Goal: Communication & Community: Answer question/provide support

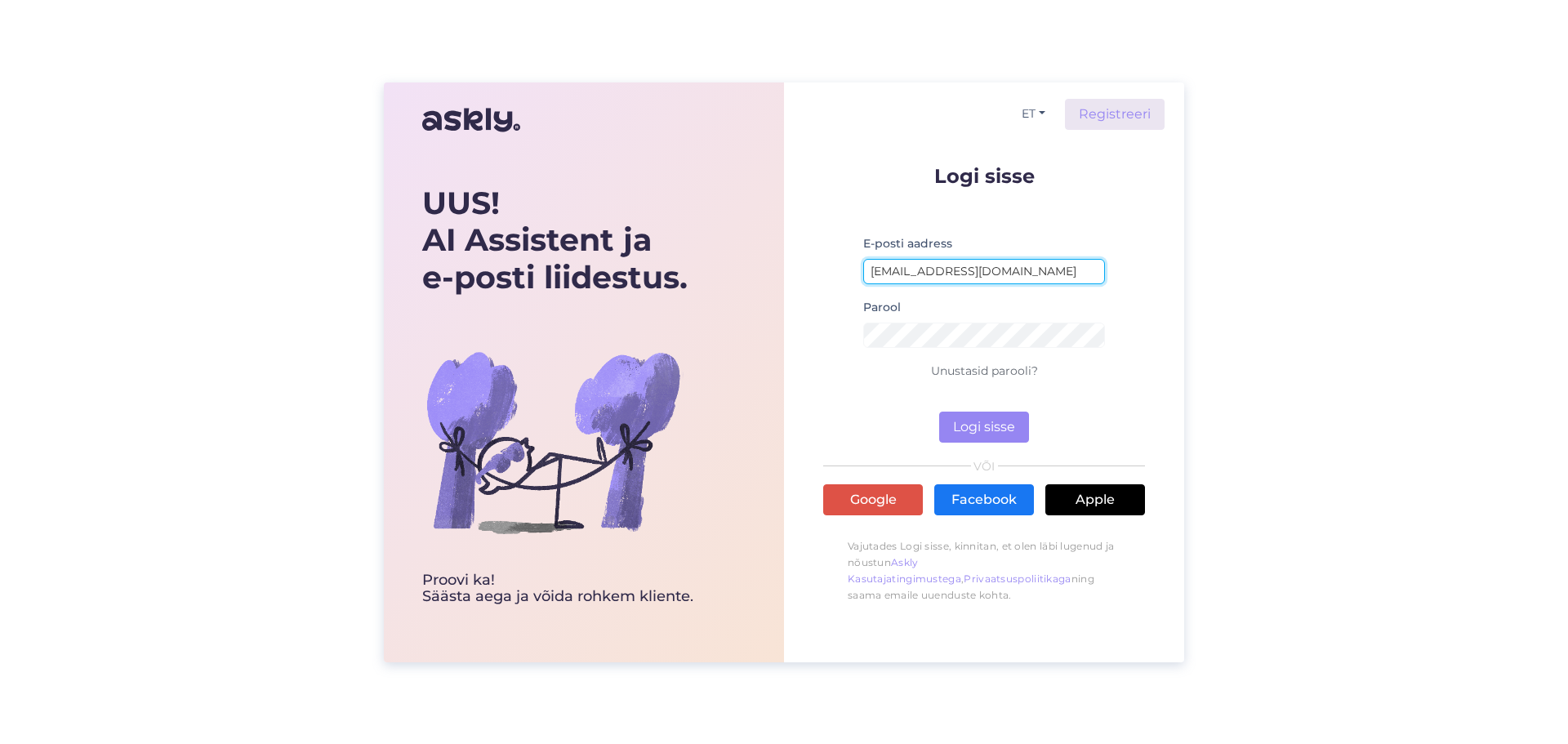
click at [1002, 270] on input "[EMAIL_ADDRESS][DOMAIN_NAME]" at bounding box center [984, 271] width 241 height 25
type input "[EMAIL_ADDRESS][DOMAIN_NAME]"
click at [1002, 435] on button "Logi sisse" at bounding box center [983, 428] width 89 height 31
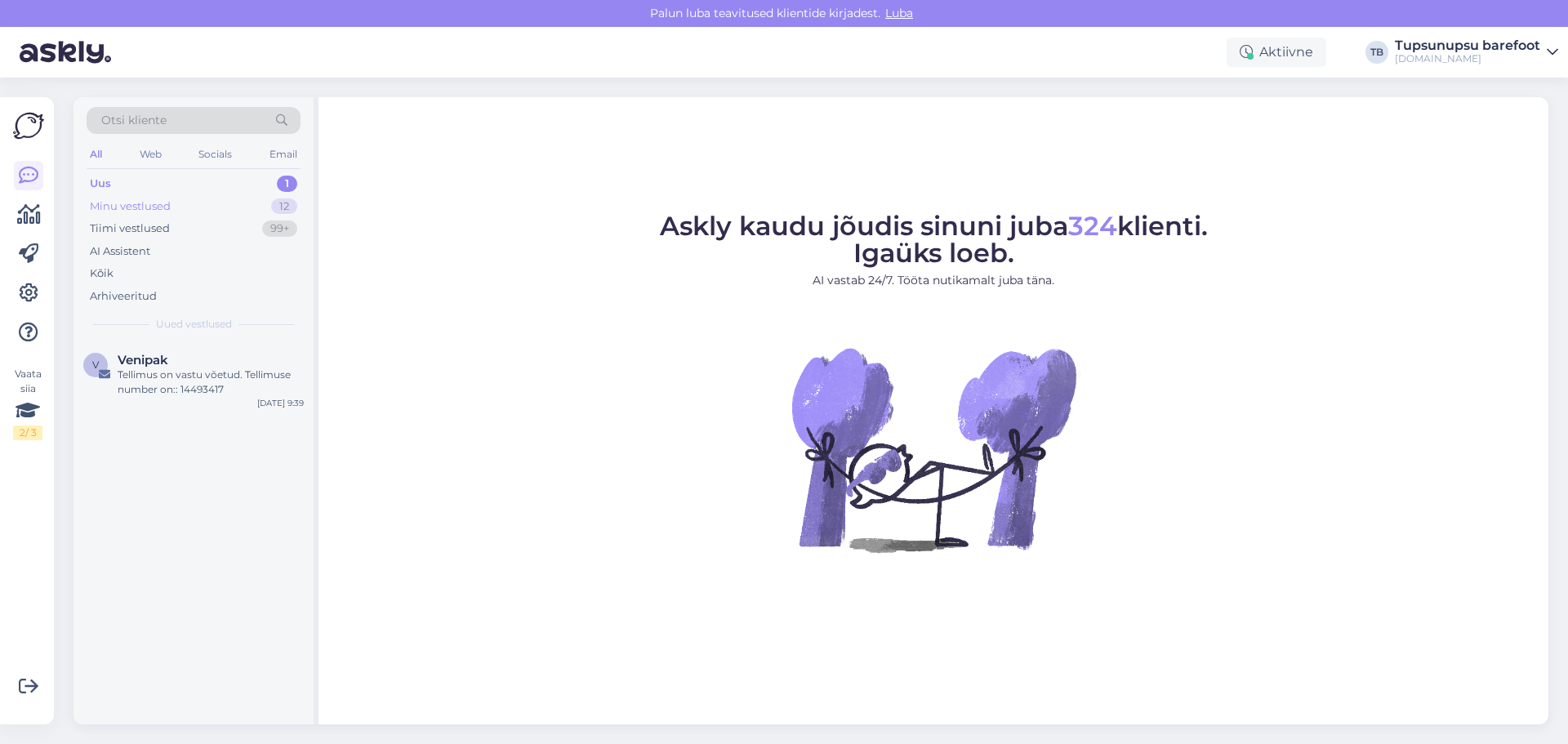
click at [130, 213] on div "Minu vestlused" at bounding box center [129, 206] width 81 height 17
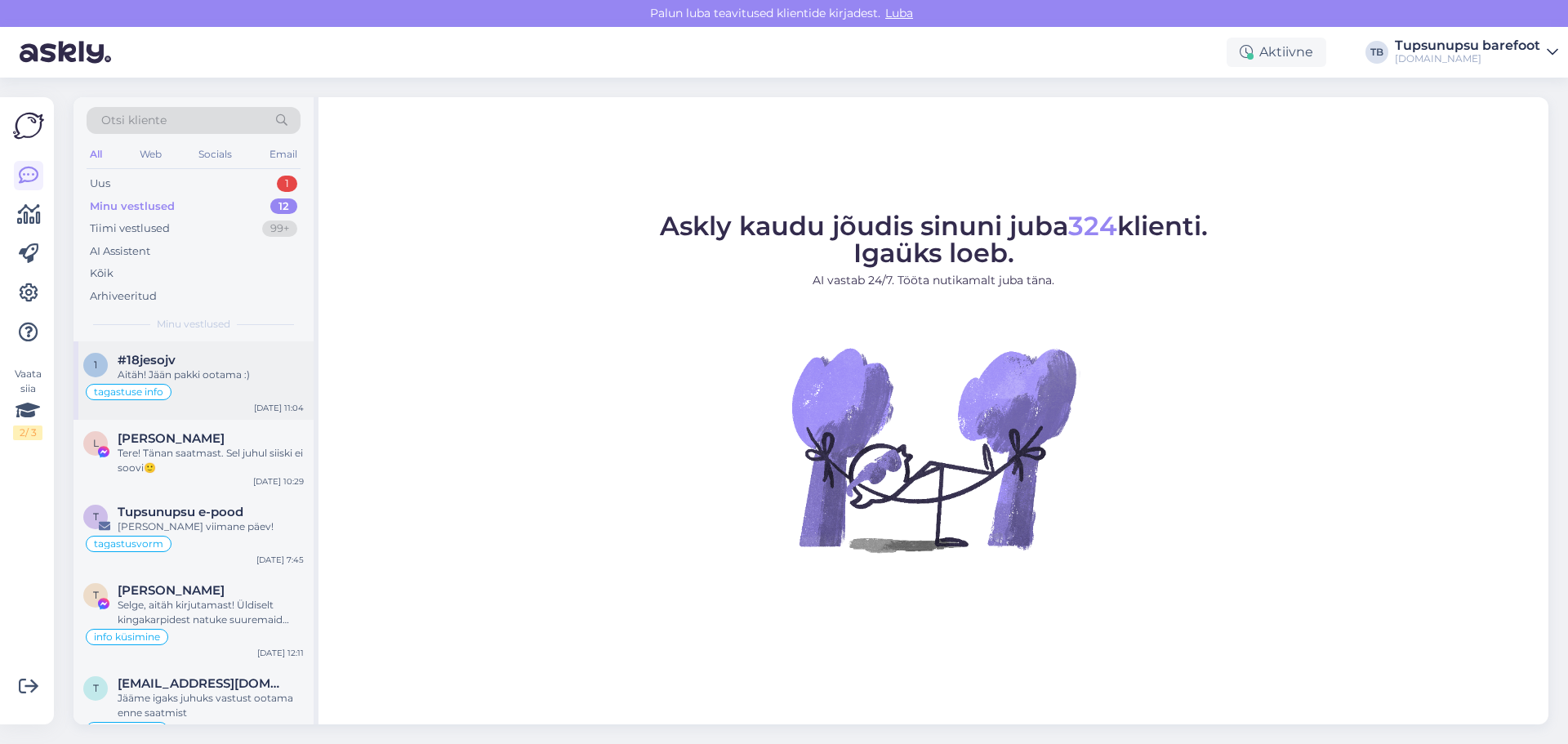
click at [222, 387] on div "tagastuse info" at bounding box center [194, 392] width 221 height 20
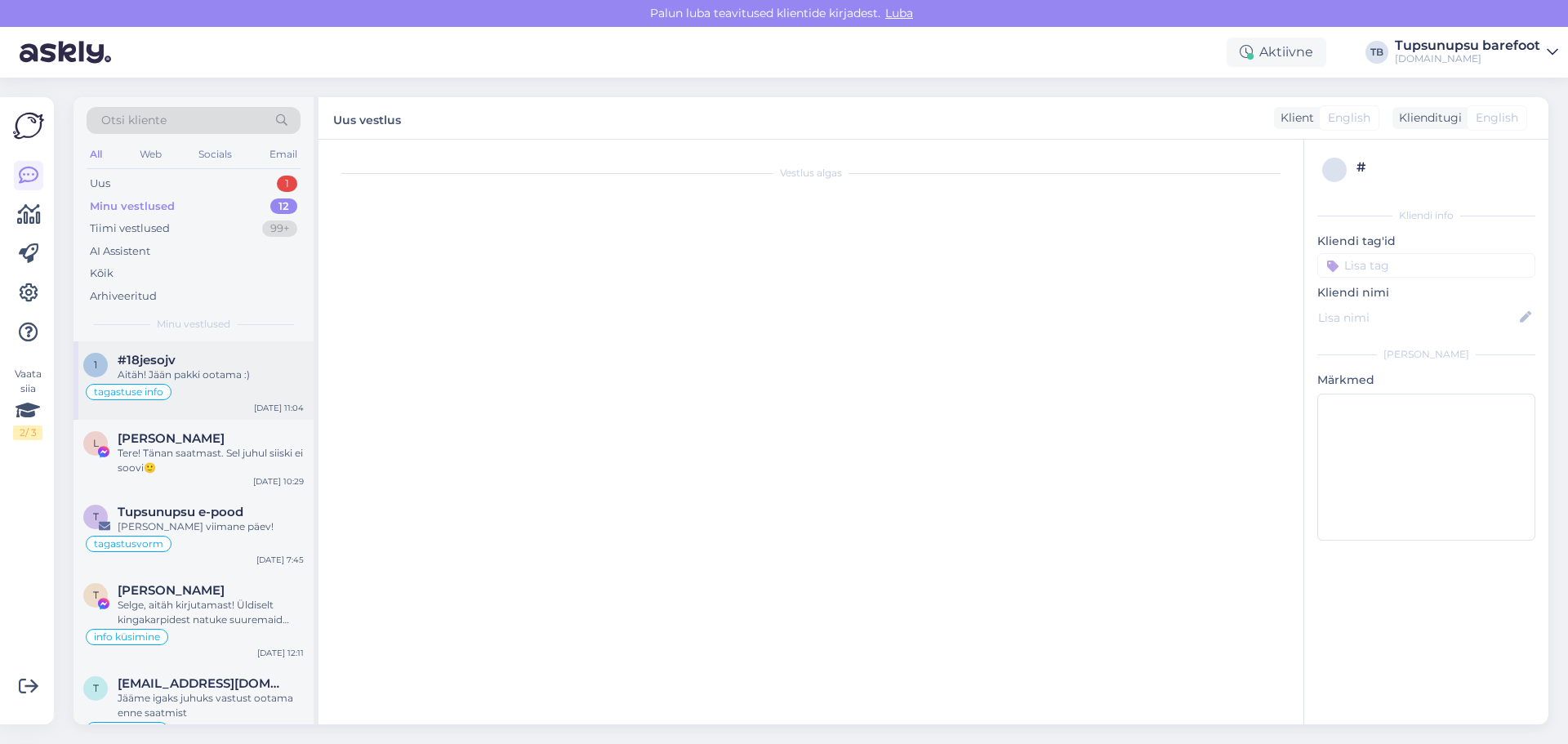
scroll to position [2886, 0]
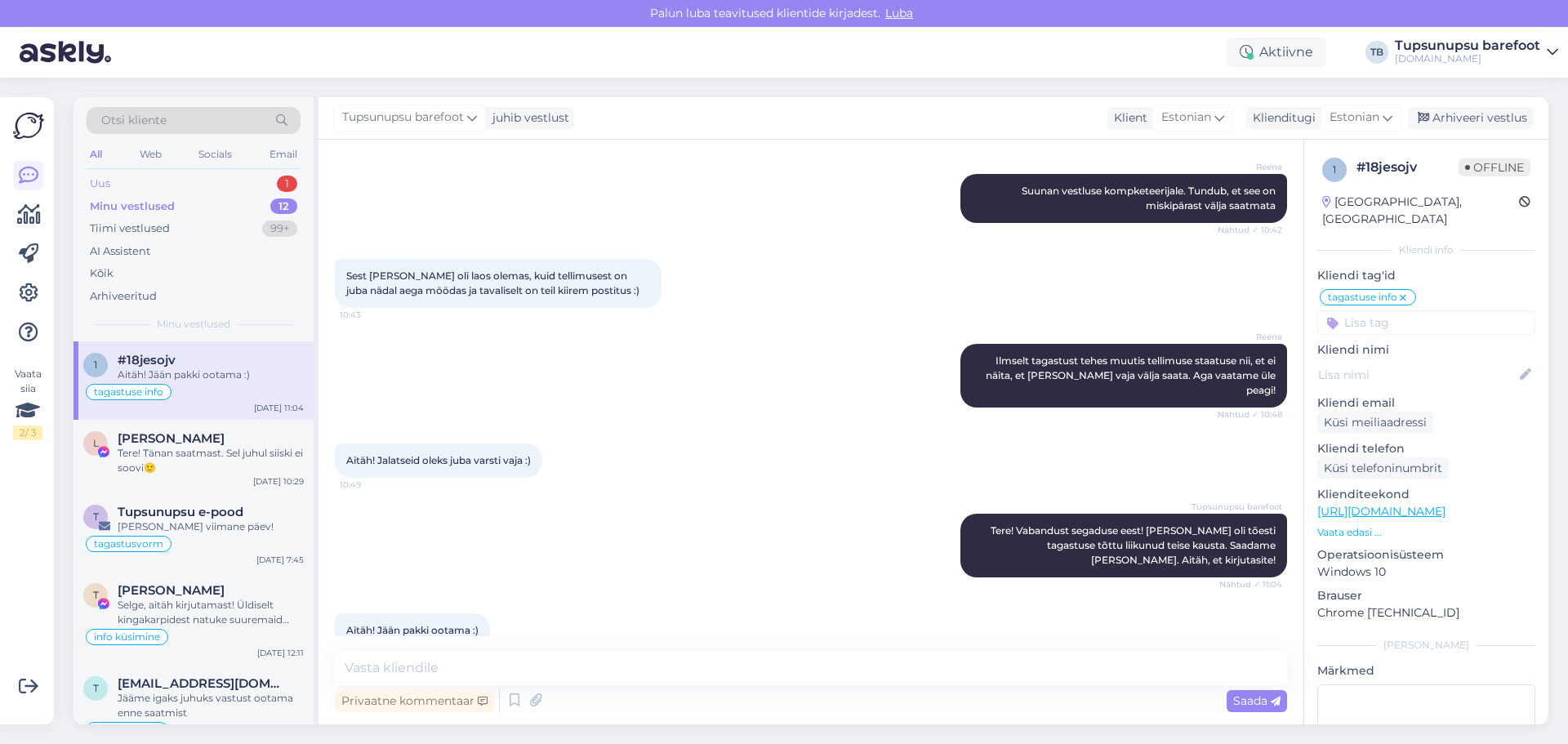
click at [89, 181] on div "Uus" at bounding box center [100, 183] width 21 height 17
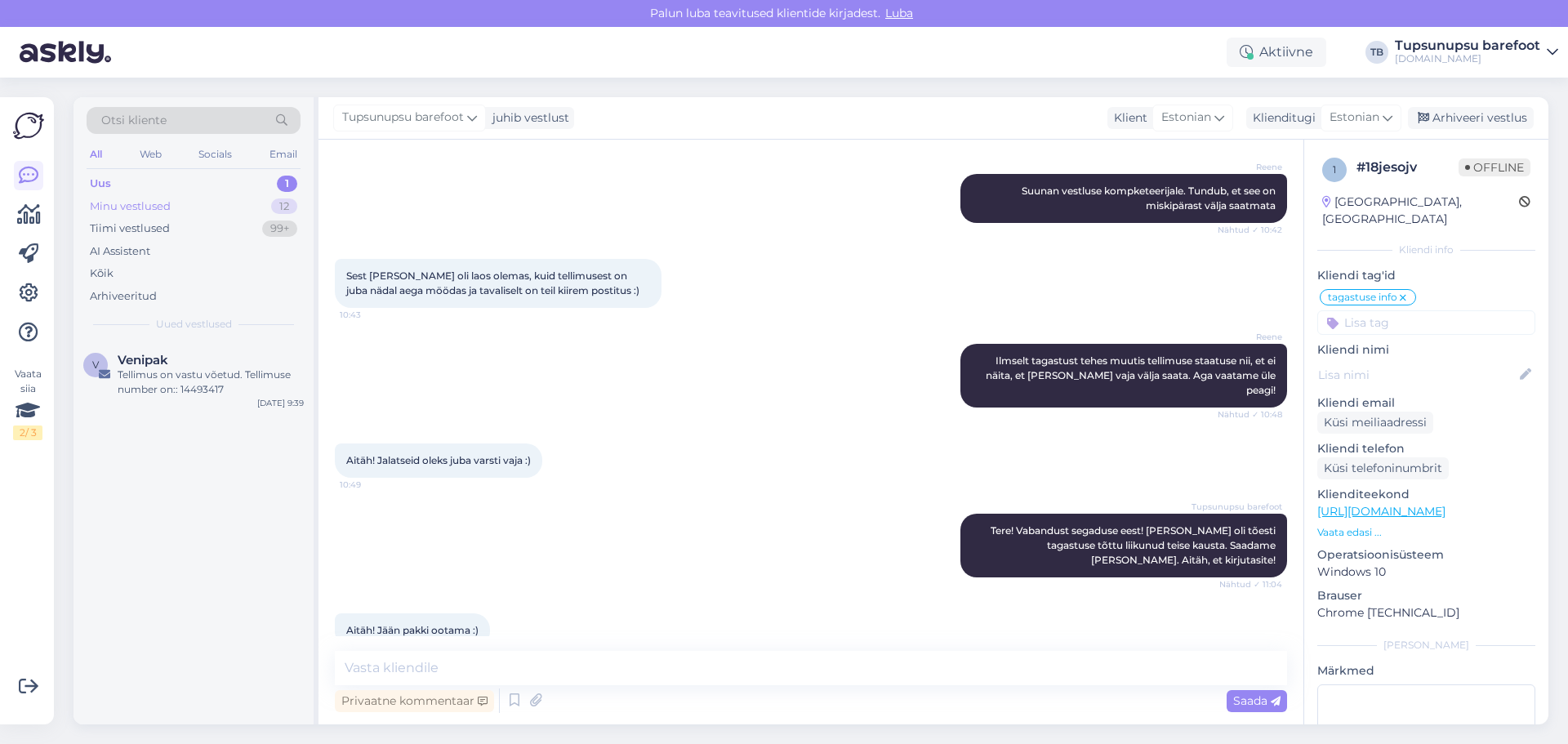
click at [109, 210] on div "Minu vestlused" at bounding box center [129, 206] width 81 height 17
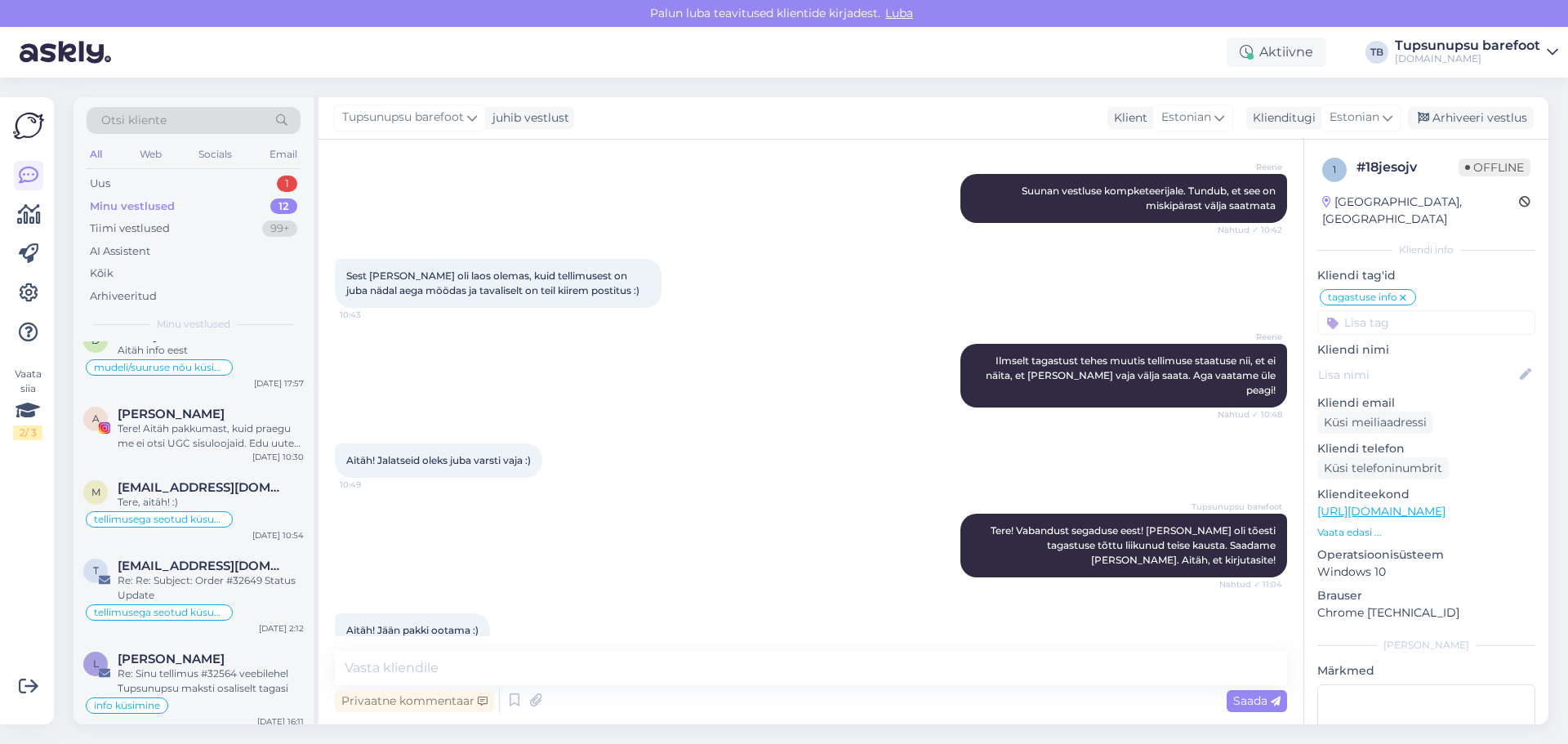
scroll to position [636, 0]
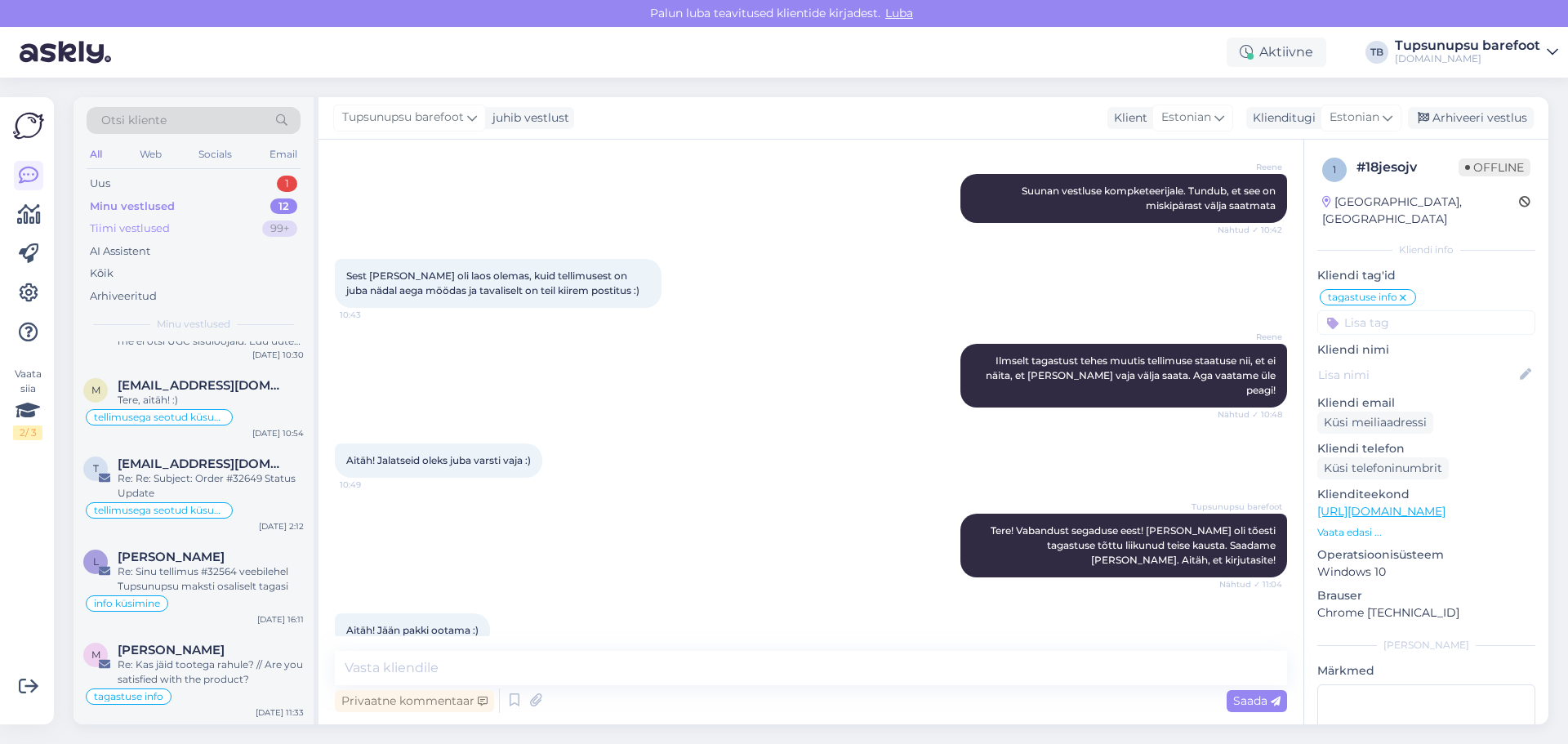
click at [108, 234] on div "Tiimi vestlused" at bounding box center [129, 229] width 80 height 17
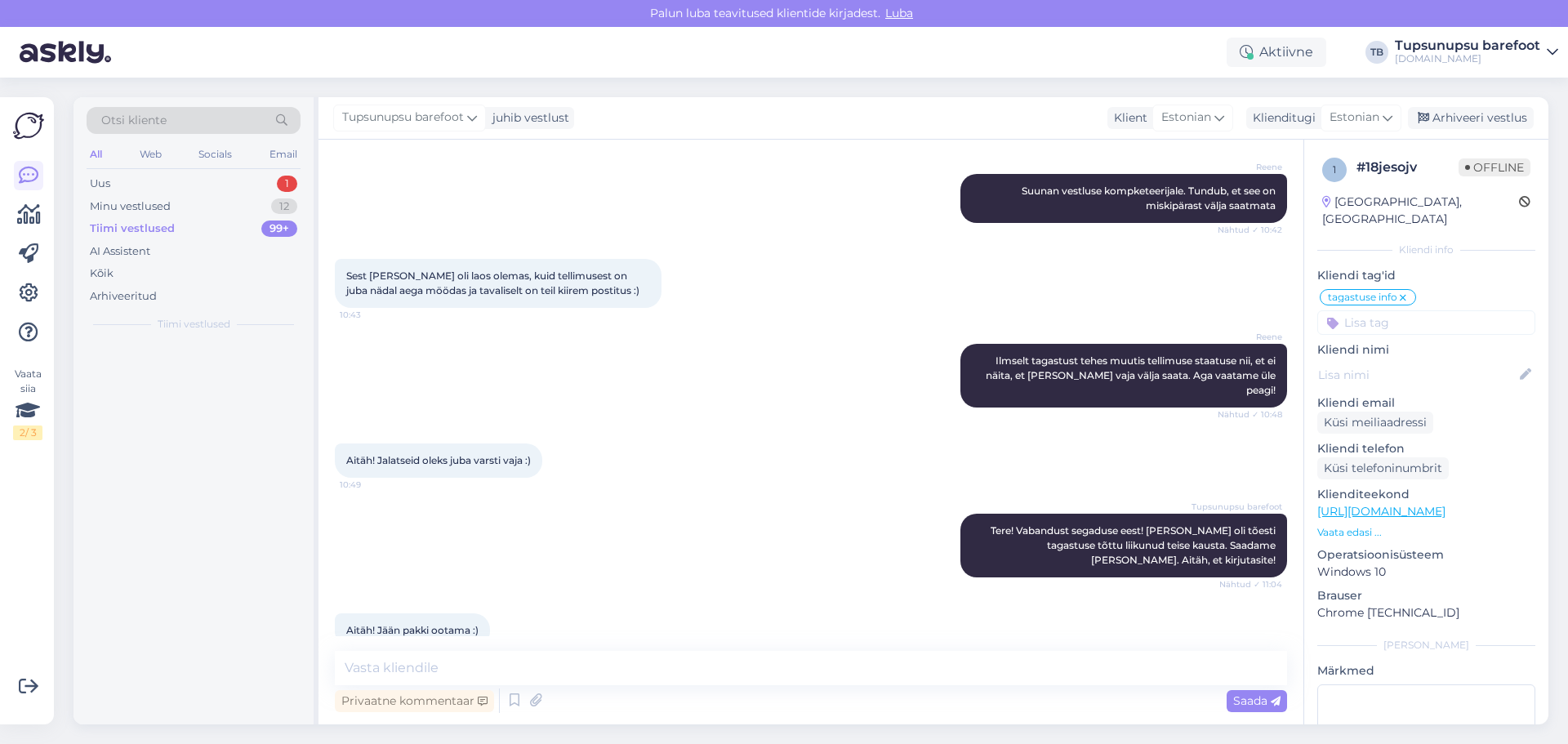
scroll to position [0, 0]
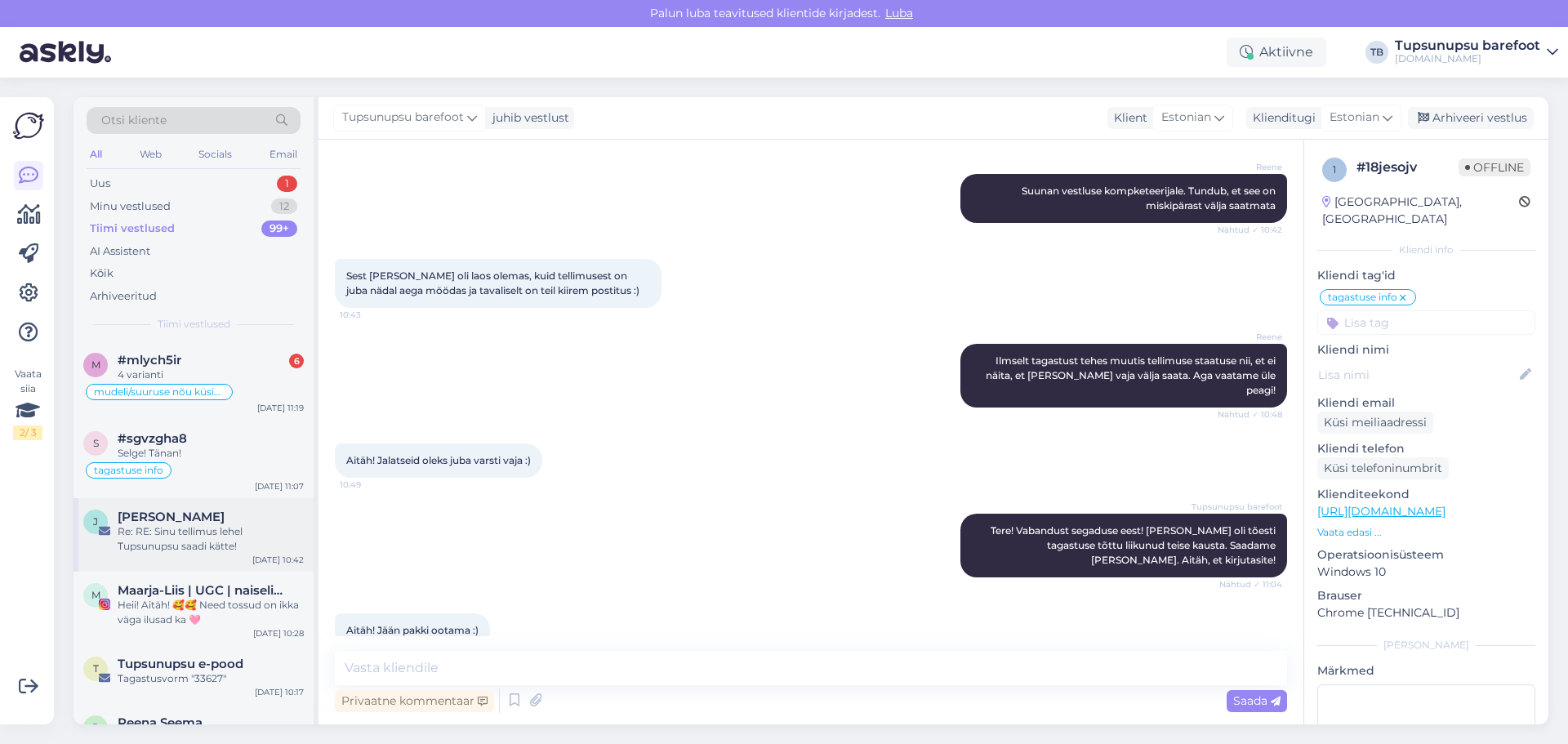
click at [199, 558] on div "J [PERSON_NAME] Re: RE: Sinu tellimus lehel Tupsunupsu [PERSON_NAME]! [DATE] 10…" at bounding box center [194, 535] width 240 height 74
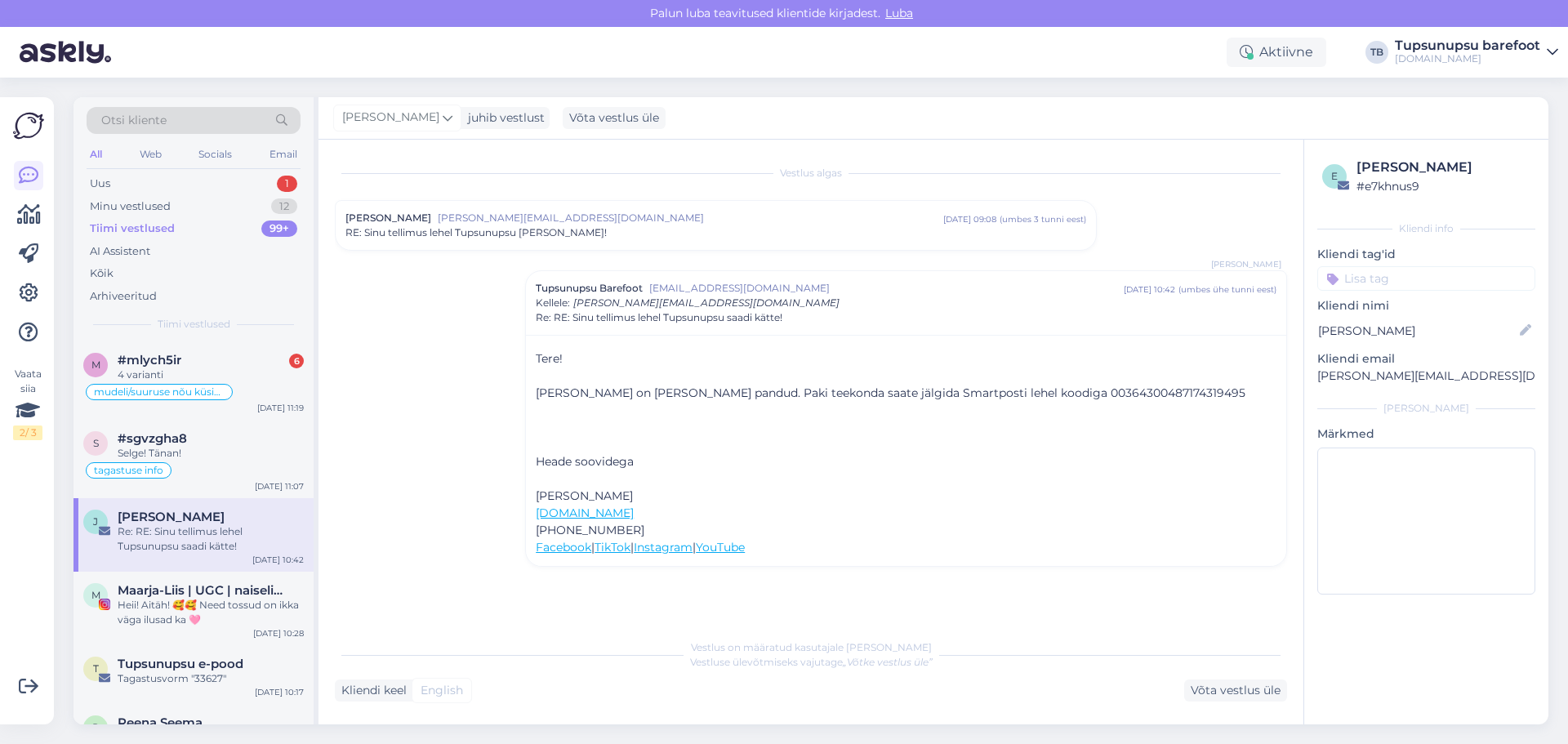
click at [716, 229] on div "RE: Sinu tellimus lehel Tupsunupsu [PERSON_NAME]!" at bounding box center [716, 232] width 741 height 15
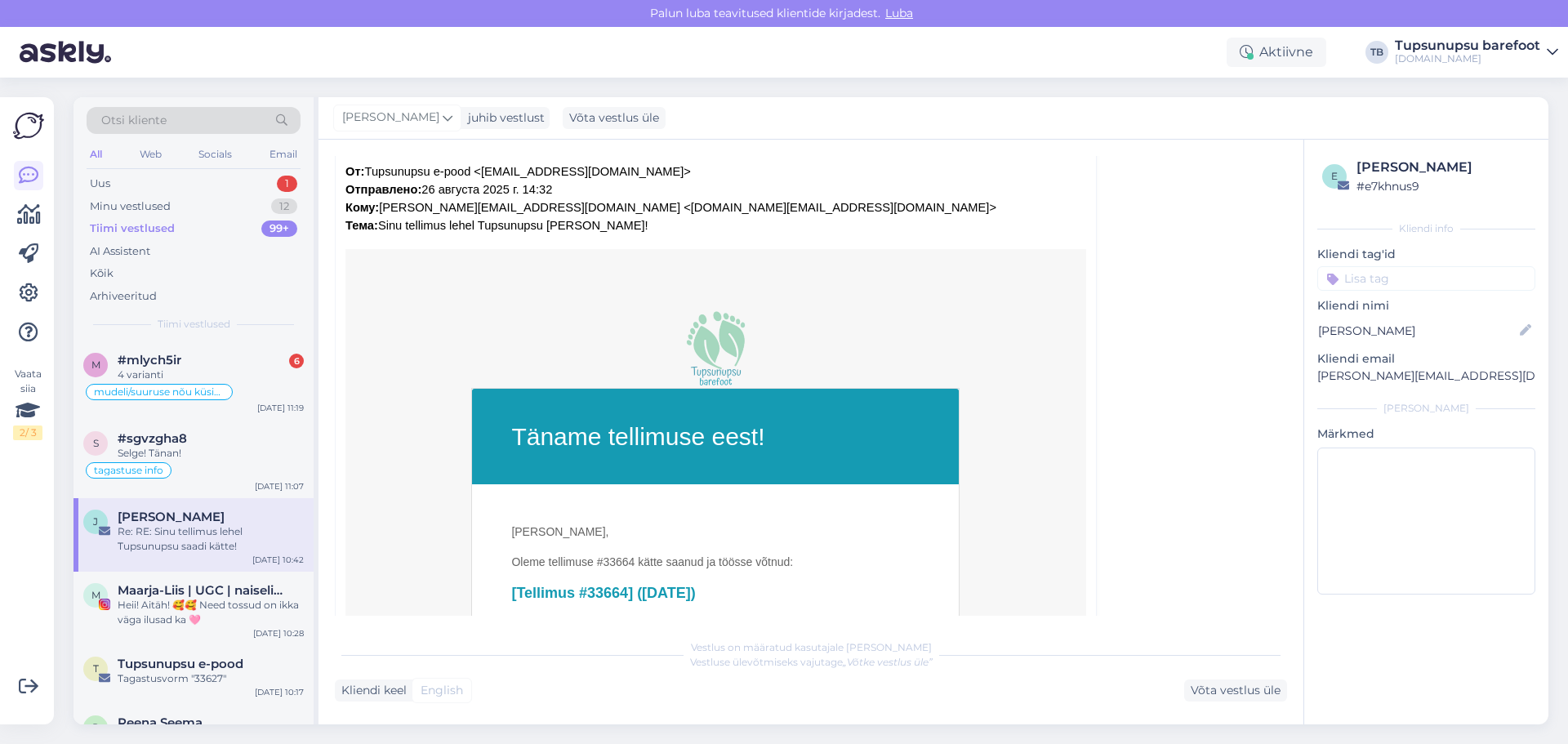
scroll to position [331, 0]
